Goal: Check status

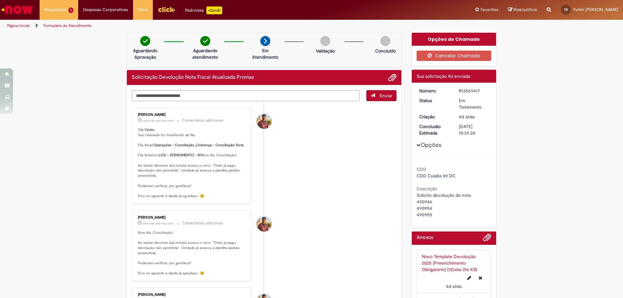
drag, startPoint x: 305, startPoint y: 177, endPoint x: 285, endPoint y: 177, distance: 20.4
click at [305, 177] on li "[PERSON_NAME] cerca de uma hora atrás cerca de uma hora atrás Comentários adici…" at bounding box center [264, 156] width 265 height 96
click at [65, 37] on span "Solicitação Devolução Nota Fiscal Atualizada Promax" at bounding box center [74, 37] width 56 height 10
drag, startPoint x: 300, startPoint y: 177, endPoint x: 285, endPoint y: 162, distance: 20.7
click at [300, 177] on li "[PERSON_NAME] cerca de uma hora atrás cerca de uma hora atrás Comentários adici…" at bounding box center [264, 156] width 265 height 96
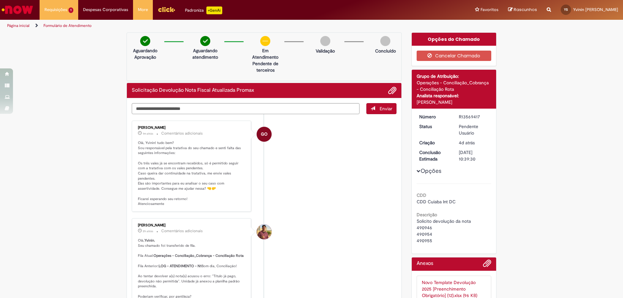
click at [439, 217] on div "Descrição Solicito devolução da nota 490946 490954 490955" at bounding box center [454, 227] width 75 height 34
drag, startPoint x: 434, startPoint y: 223, endPoint x: 436, endPoint y: 219, distance: 4.2
click at [434, 222] on span "Solicito devolução da nota 490946 490954 490955" at bounding box center [444, 230] width 54 height 25
